Goal: Information Seeking & Learning: Understand process/instructions

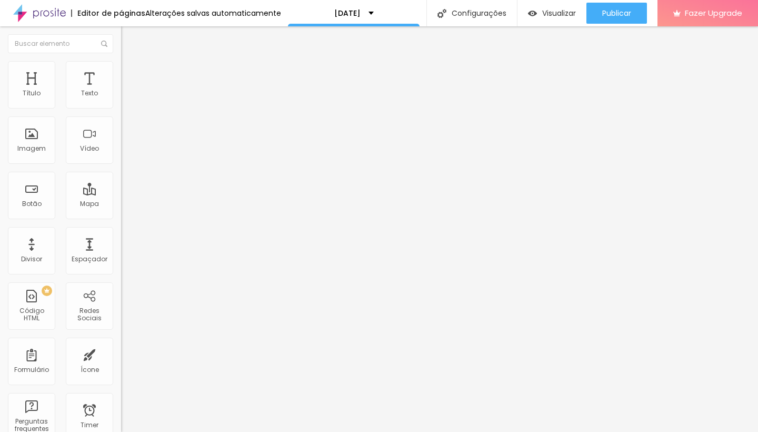
click at [121, 91] on span "Trocar imagem" at bounding box center [149, 86] width 57 height 9
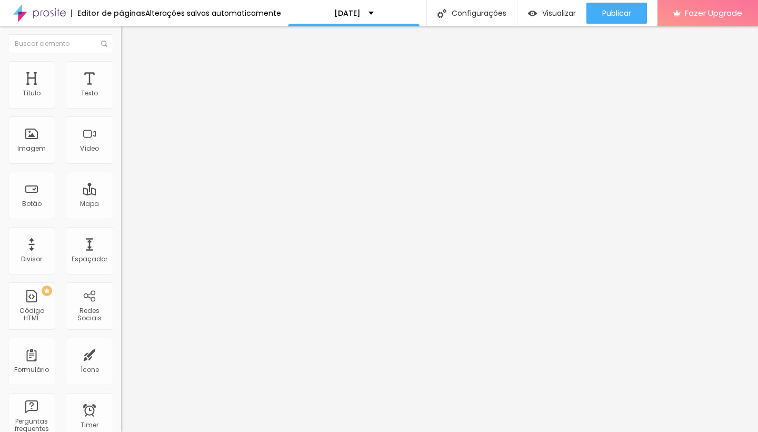
click at [121, 112] on span "Editar perguntas" at bounding box center [151, 107] width 60 height 9
drag, startPoint x: 517, startPoint y: 264, endPoint x: 492, endPoint y: 265, distance: 24.8
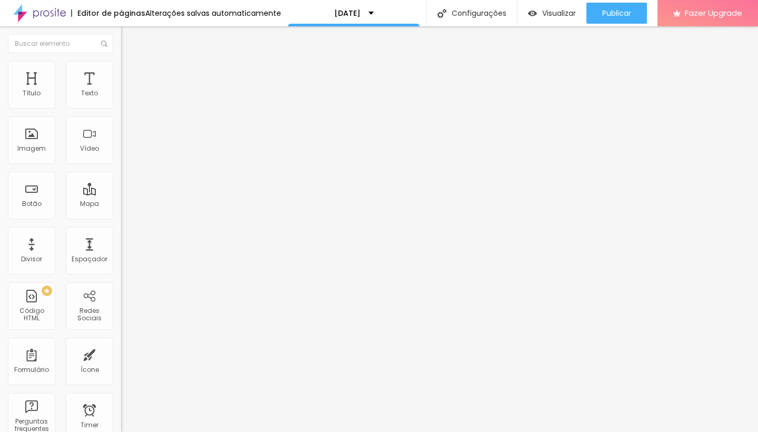
drag, startPoint x: 295, startPoint y: 304, endPoint x: 211, endPoint y: 299, distance: 83.9
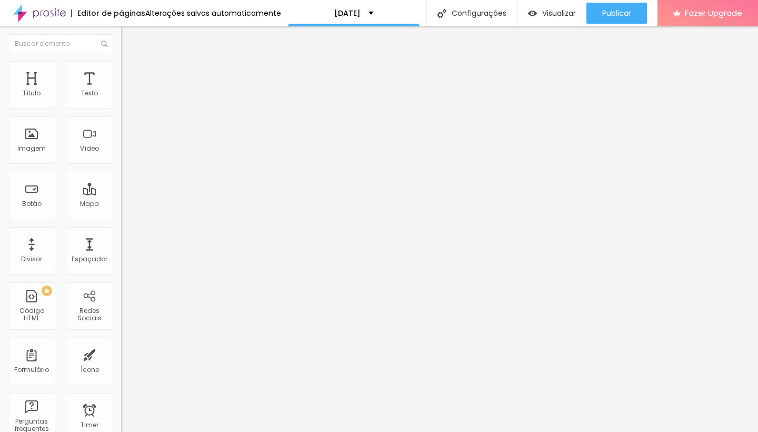
drag, startPoint x: 390, startPoint y: 303, endPoint x: 467, endPoint y: 300, distance: 77.5
drag, startPoint x: 311, startPoint y: 310, endPoint x: 271, endPoint y: 313, distance: 40.1
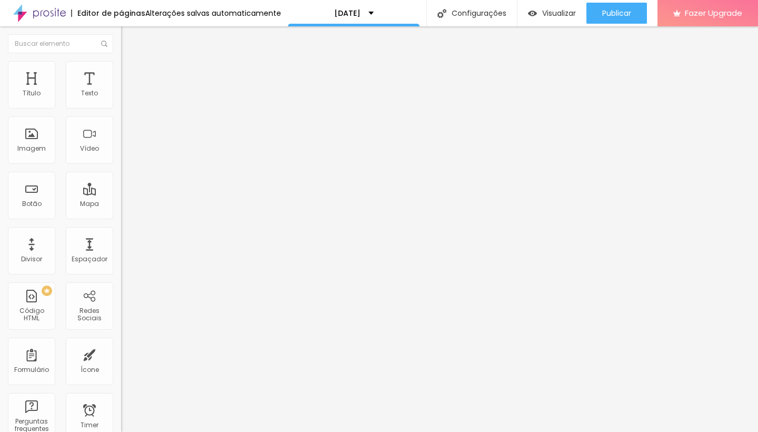
drag, startPoint x: 639, startPoint y: 295, endPoint x: 558, endPoint y: 296, distance: 81.1
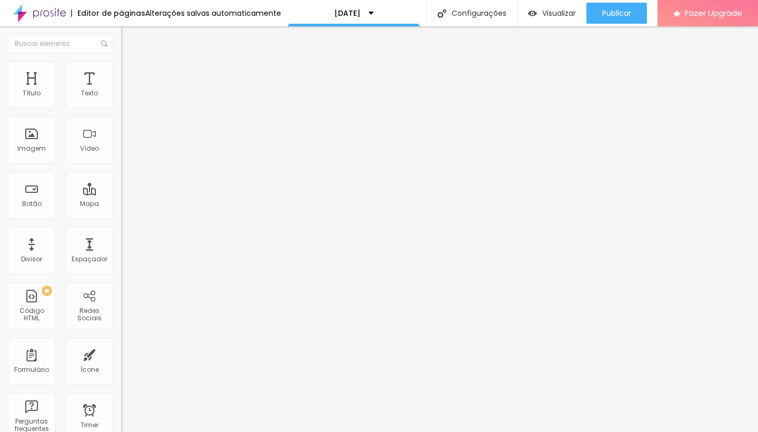
drag, startPoint x: 381, startPoint y: 319, endPoint x: 368, endPoint y: 301, distance: 22.7
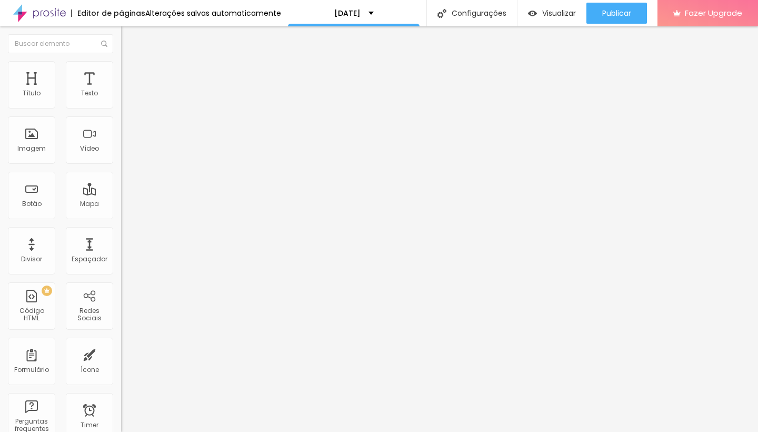
drag, startPoint x: 290, startPoint y: 314, endPoint x: 511, endPoint y: 309, distance: 221.2
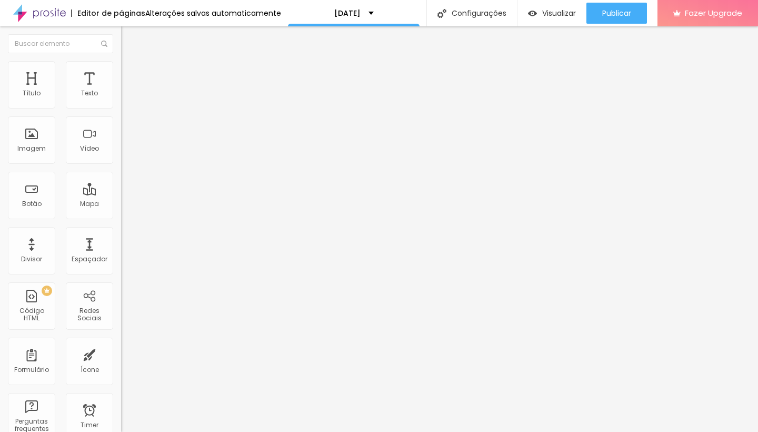
drag, startPoint x: 354, startPoint y: 317, endPoint x: 340, endPoint y: 302, distance: 20.5
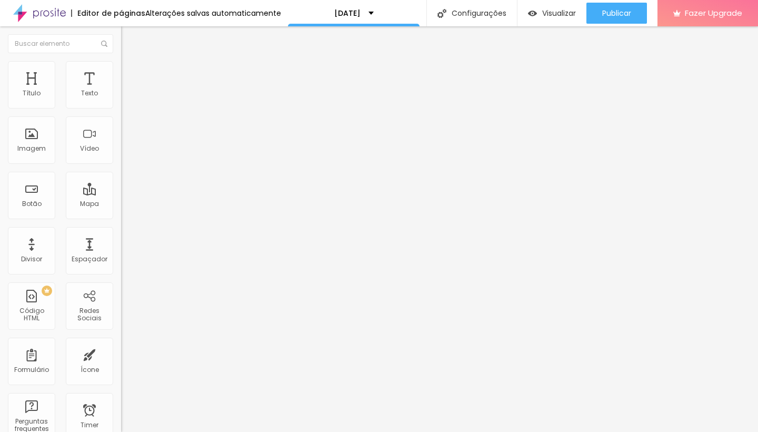
drag, startPoint x: 294, startPoint y: 311, endPoint x: 332, endPoint y: 311, distance: 37.4
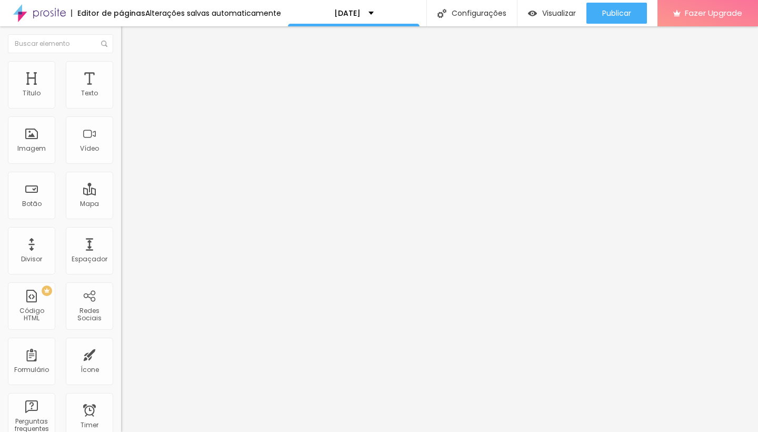
drag, startPoint x: 436, startPoint y: 322, endPoint x: 422, endPoint y: 312, distance: 17.1
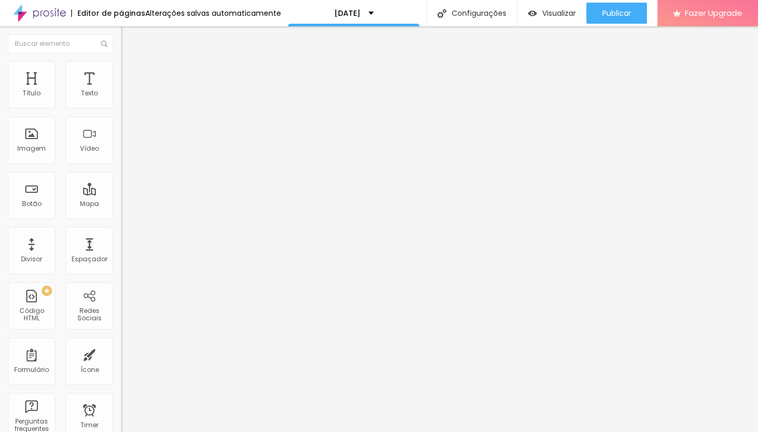
drag, startPoint x: 467, startPoint y: 273, endPoint x: 422, endPoint y: 274, distance: 44.2
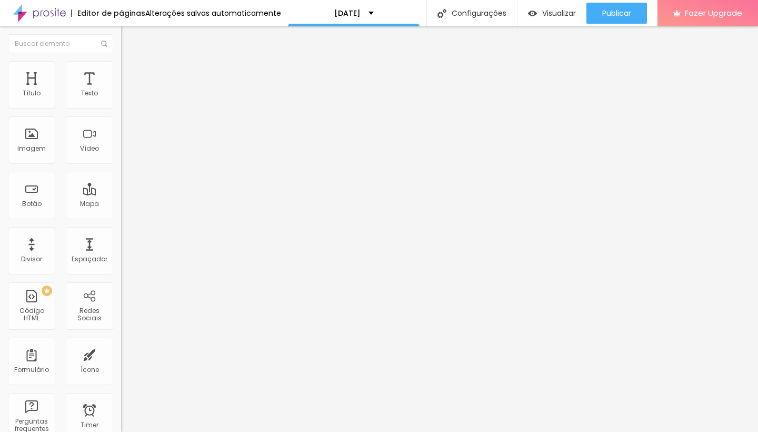
drag, startPoint x: 403, startPoint y: 263, endPoint x: 358, endPoint y: 261, distance: 45.3
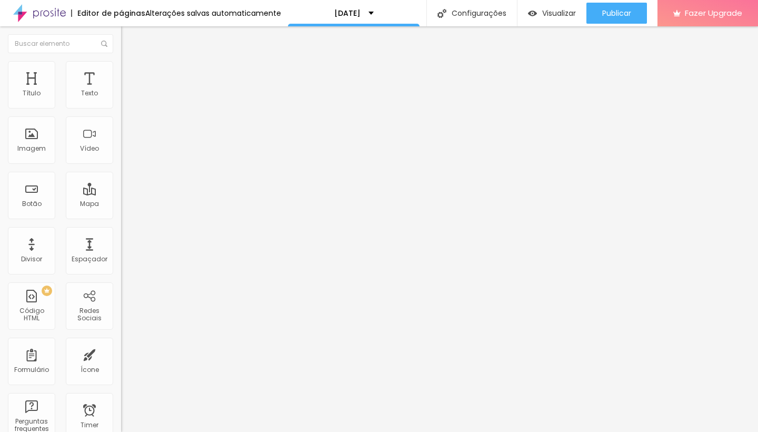
drag, startPoint x: 528, startPoint y: 295, endPoint x: 528, endPoint y: 281, distance: 13.7
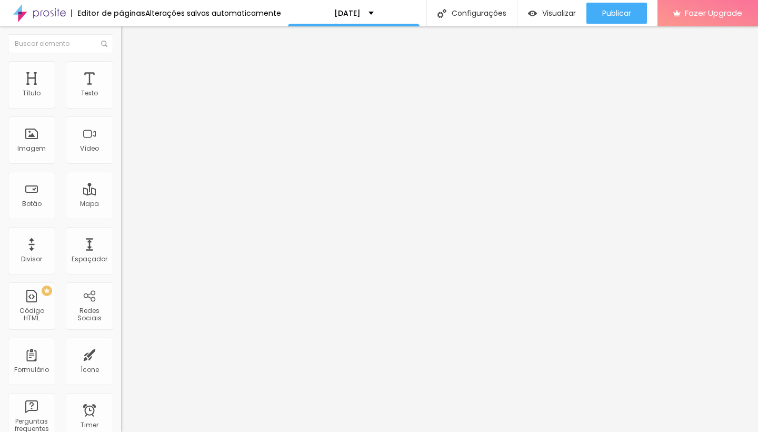
drag, startPoint x: 493, startPoint y: 262, endPoint x: 433, endPoint y: 258, distance: 60.7
drag, startPoint x: 284, startPoint y: 302, endPoint x: 234, endPoint y: 295, distance: 50.6
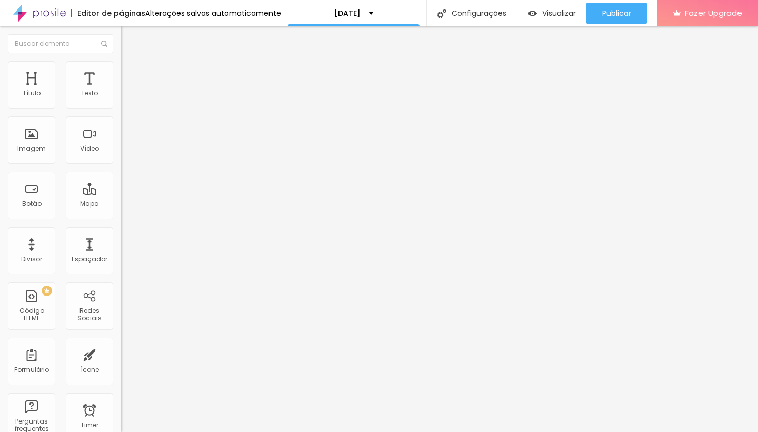
drag, startPoint x: 616, startPoint y: 301, endPoint x: 553, endPoint y: 300, distance: 62.7
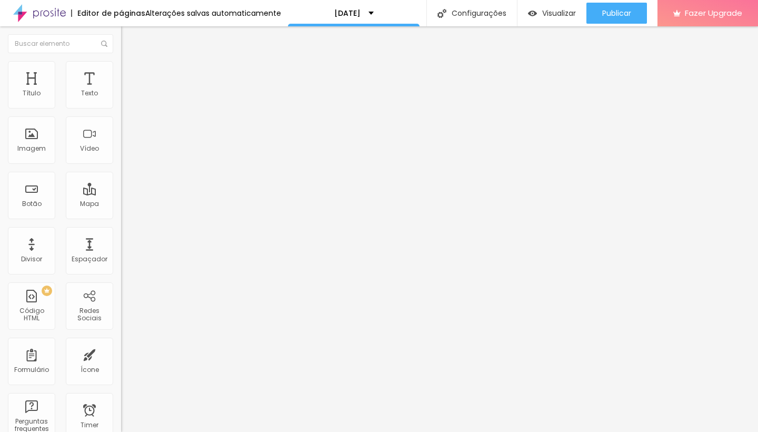
scroll to position [29, 0]
drag, startPoint x: 573, startPoint y: 292, endPoint x: 518, endPoint y: 290, distance: 54.8
